Goal: Transaction & Acquisition: Purchase product/service

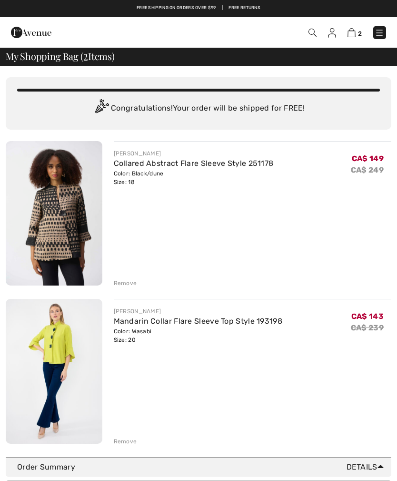
click at [130, 325] on link "Mandarin Collar Flare Sleeve Top Style 193198" at bounding box center [198, 320] width 169 height 9
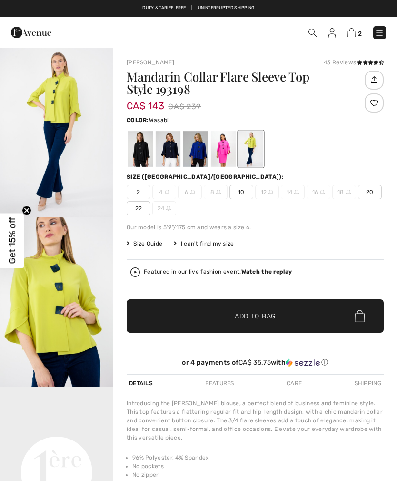
checkbox input "true"
click at [136, 155] on div at bounding box center [140, 149] width 25 height 36
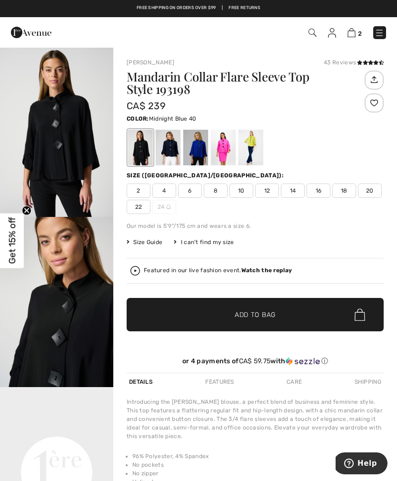
click at [164, 150] on div at bounding box center [168, 148] width 25 height 36
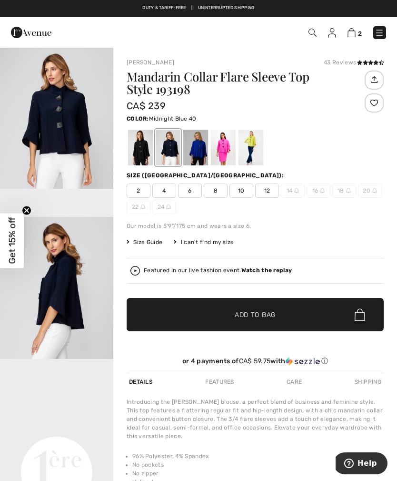
click at [194, 154] on div at bounding box center [195, 148] width 25 height 36
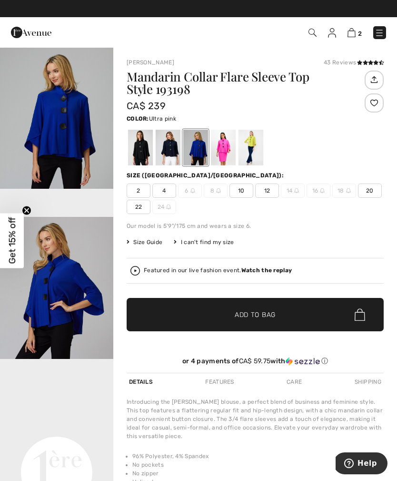
click at [218, 146] on div at bounding box center [223, 148] width 25 height 36
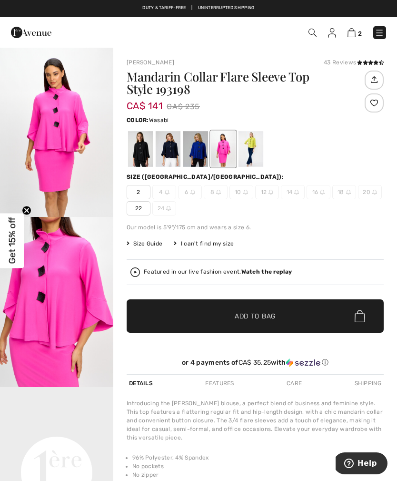
click at [250, 152] on div at bounding box center [251, 149] width 25 height 36
